Goal: Information Seeking & Learning: Learn about a topic

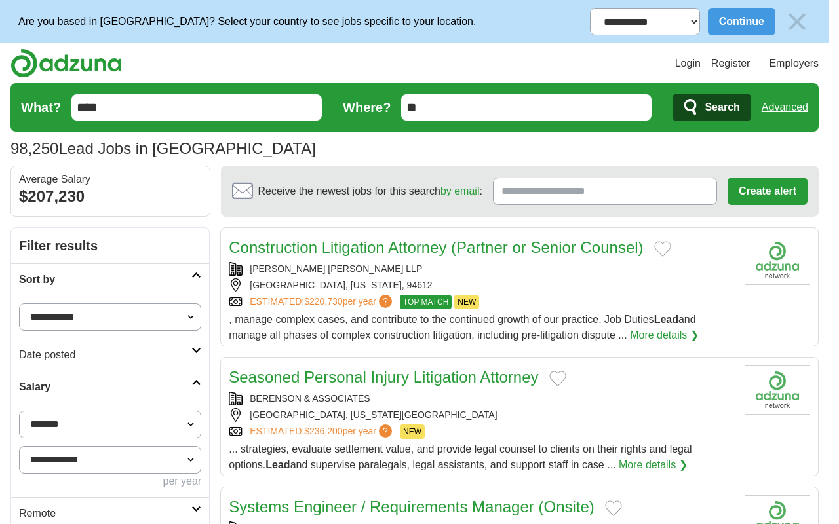
scroll to position [1612, 0]
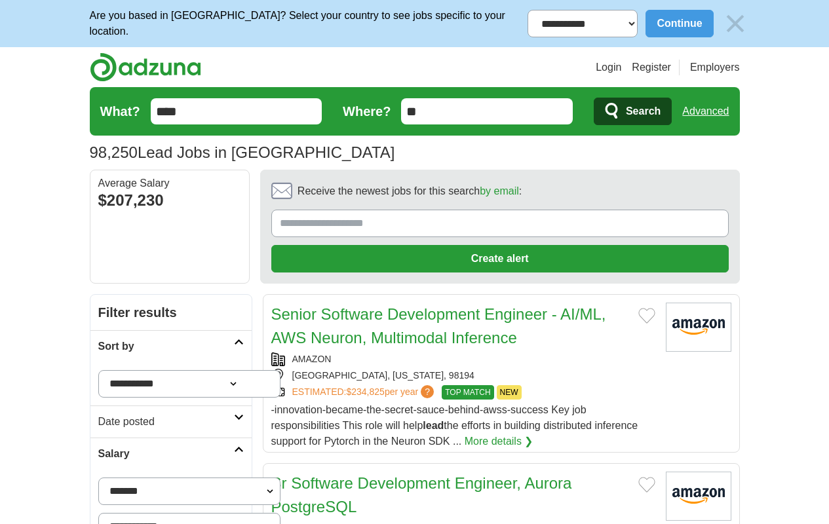
scroll to position [1738, 0]
